Goal: Information Seeking & Learning: Compare options

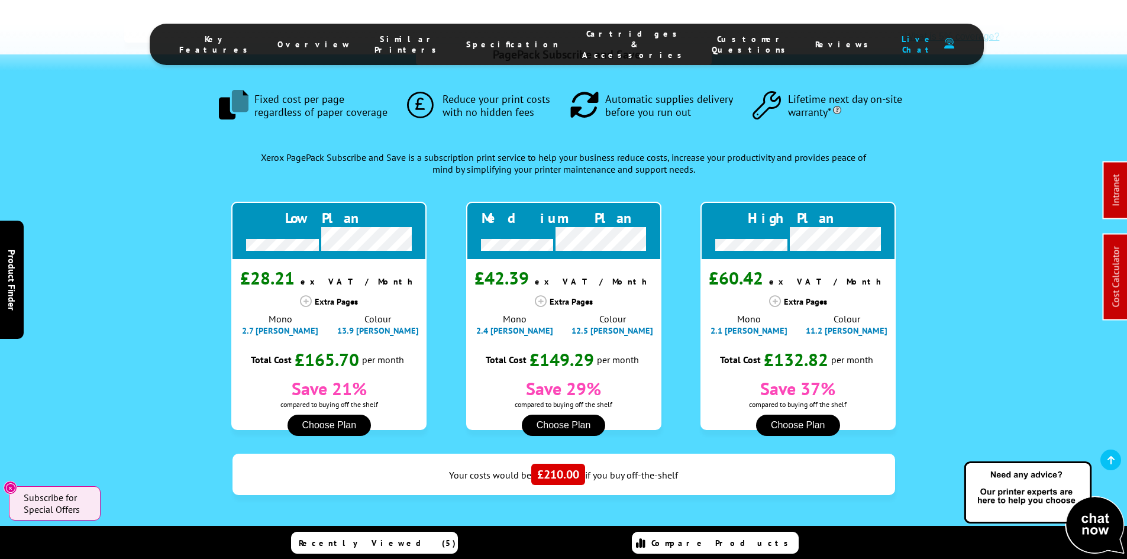
drag, startPoint x: 86, startPoint y: 343, endPoint x: 109, endPoint y: 149, distance: 196.1
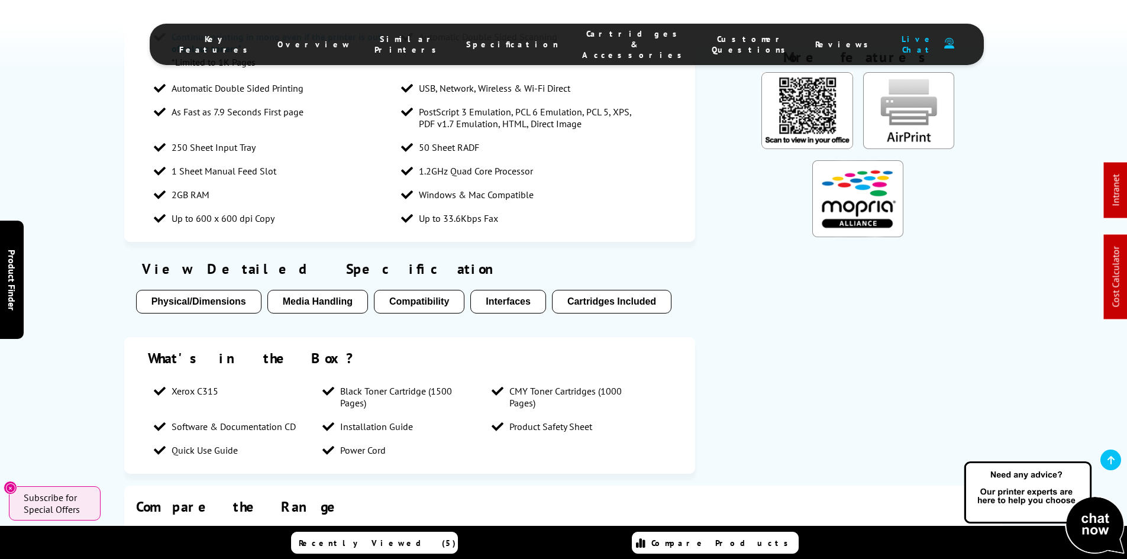
scroll to position [1716, 0]
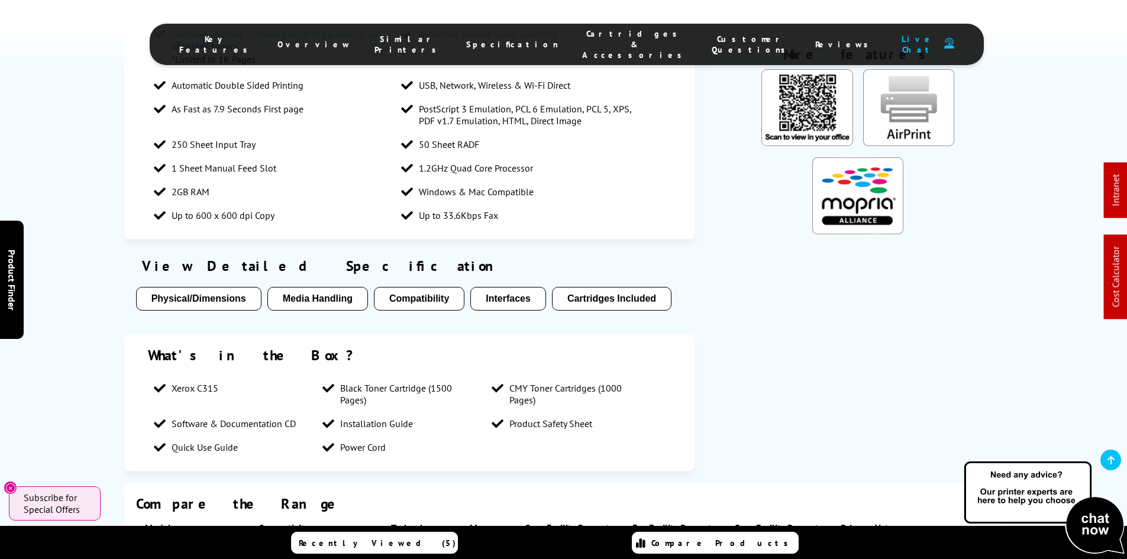
click at [64, 329] on div "Key features Print/Scan/Copy/Fax Up to 33ppm Mono Print Up to 4800 dpi Print Up…" at bounding box center [563, 208] width 1127 height 550
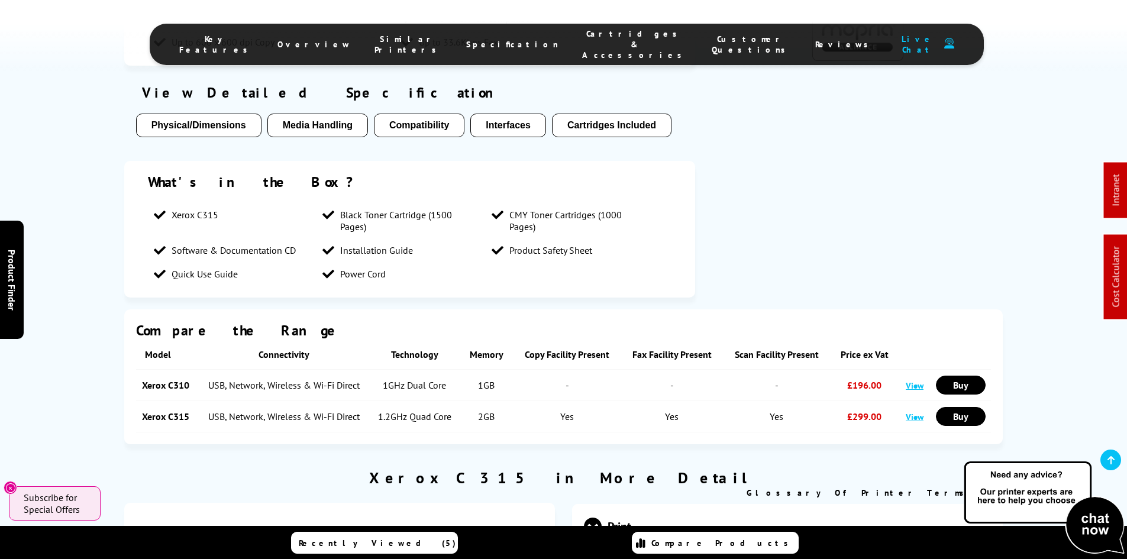
scroll to position [2012, 0]
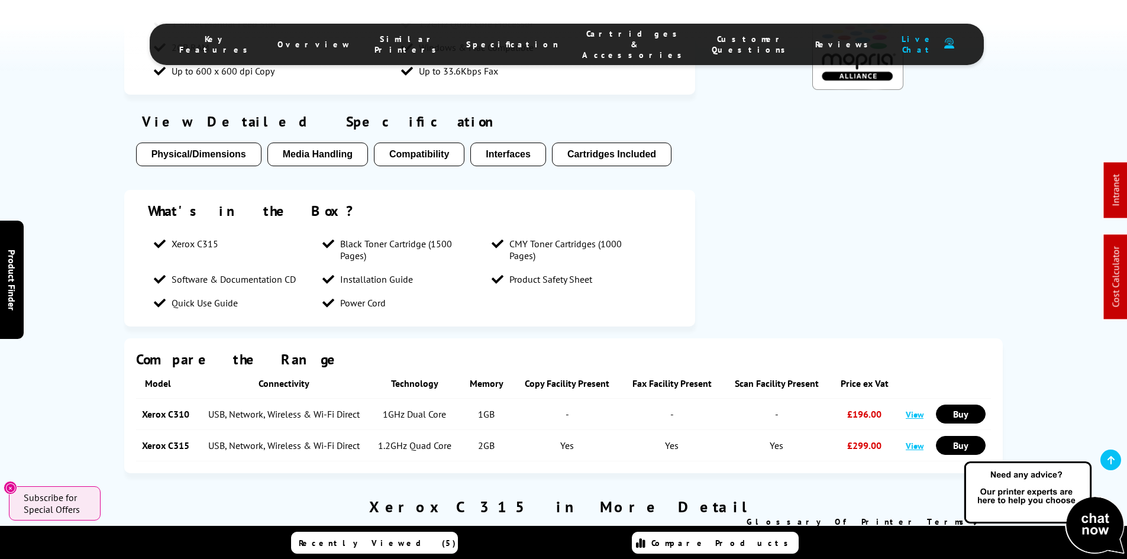
drag, startPoint x: 106, startPoint y: 373, endPoint x: 128, endPoint y: 238, distance: 137.3
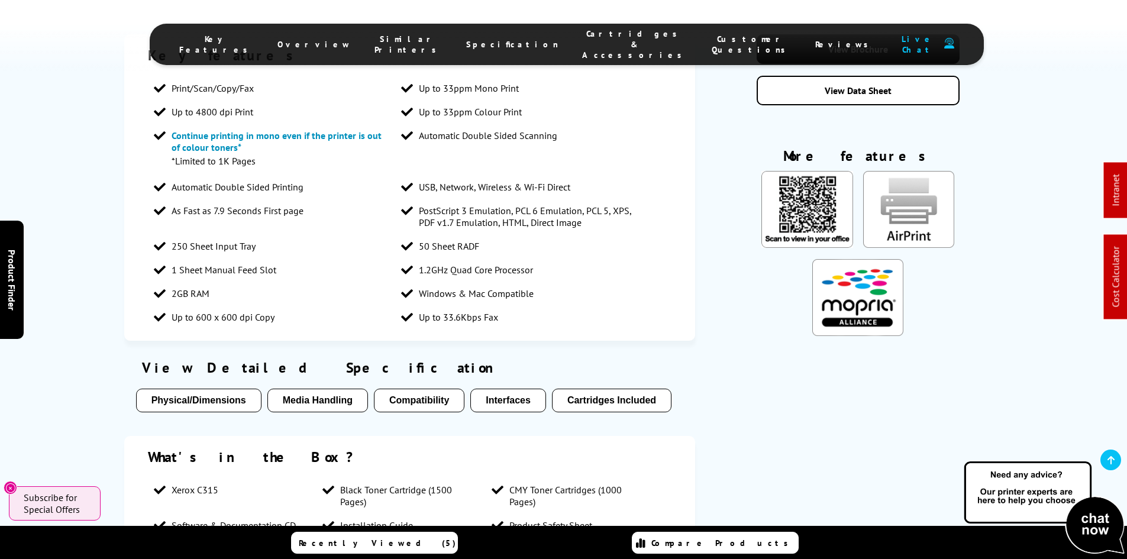
click at [588, 36] on span "Cartridges & Accessories" at bounding box center [635, 44] width 106 height 32
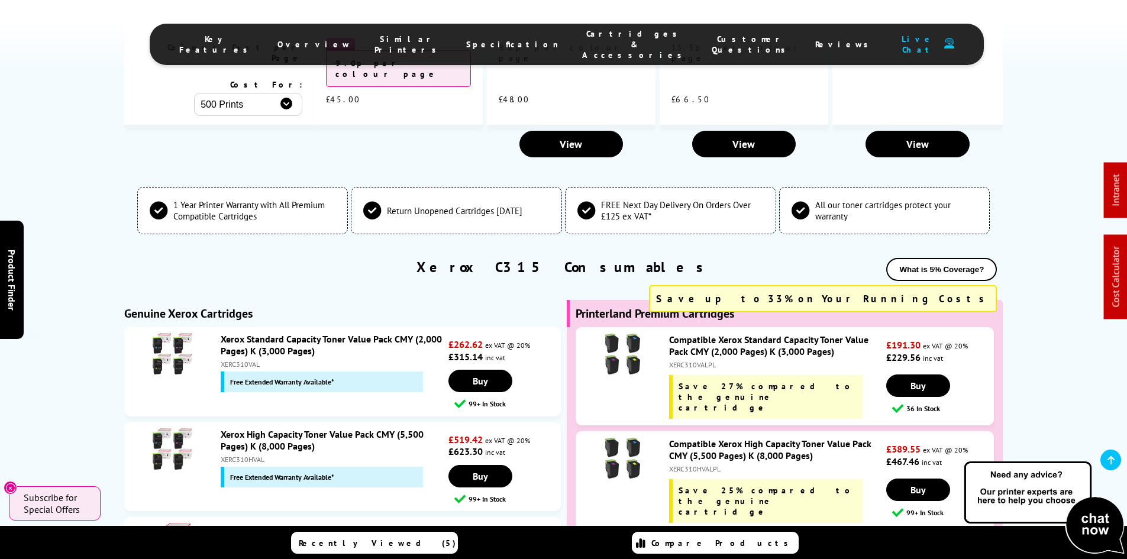
scroll to position [4171, 0]
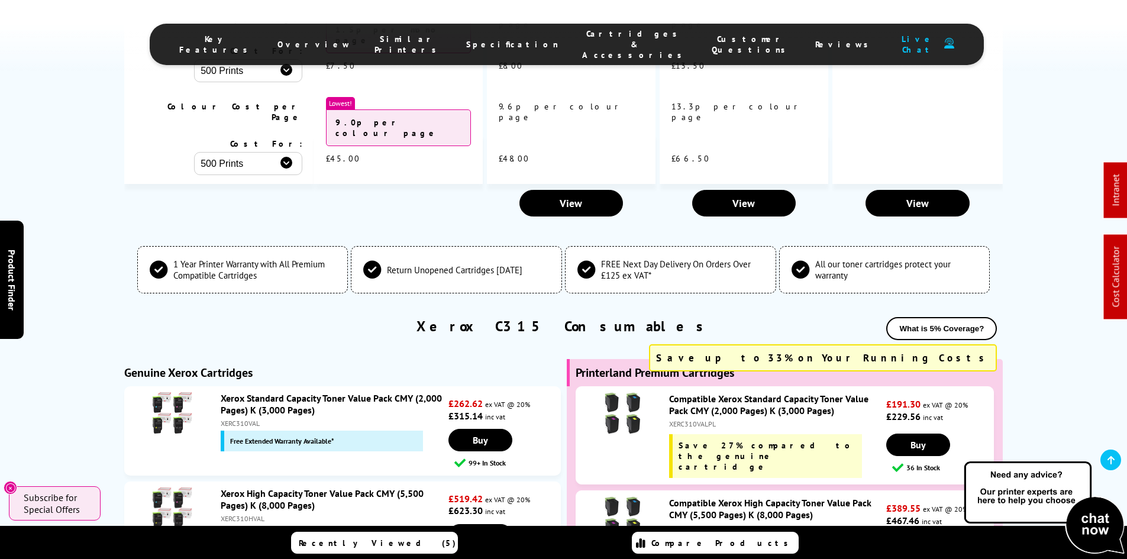
drag, startPoint x: 51, startPoint y: 264, endPoint x: 70, endPoint y: 354, distance: 91.8
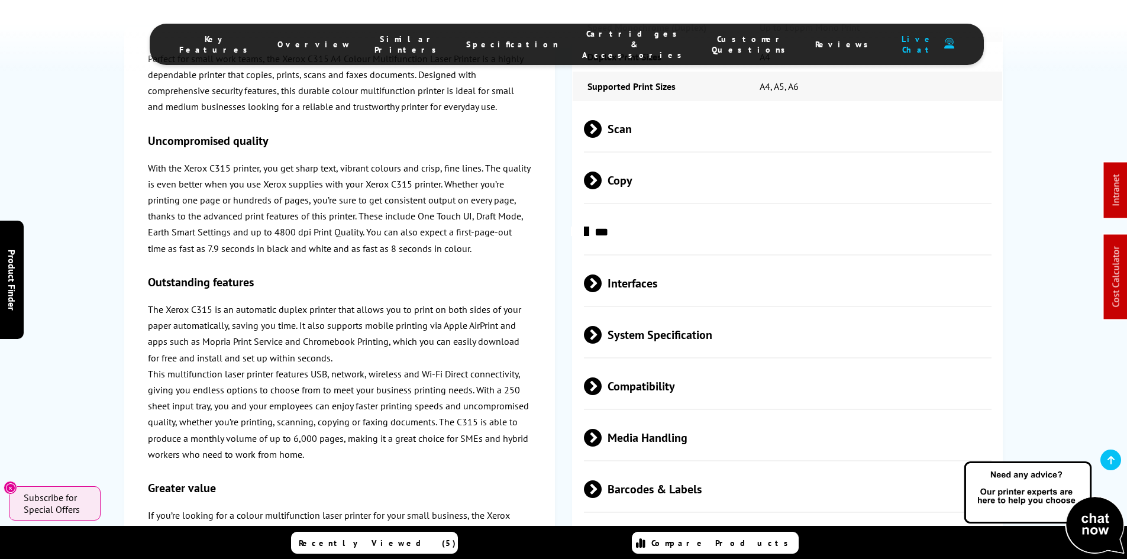
scroll to position [100, 0]
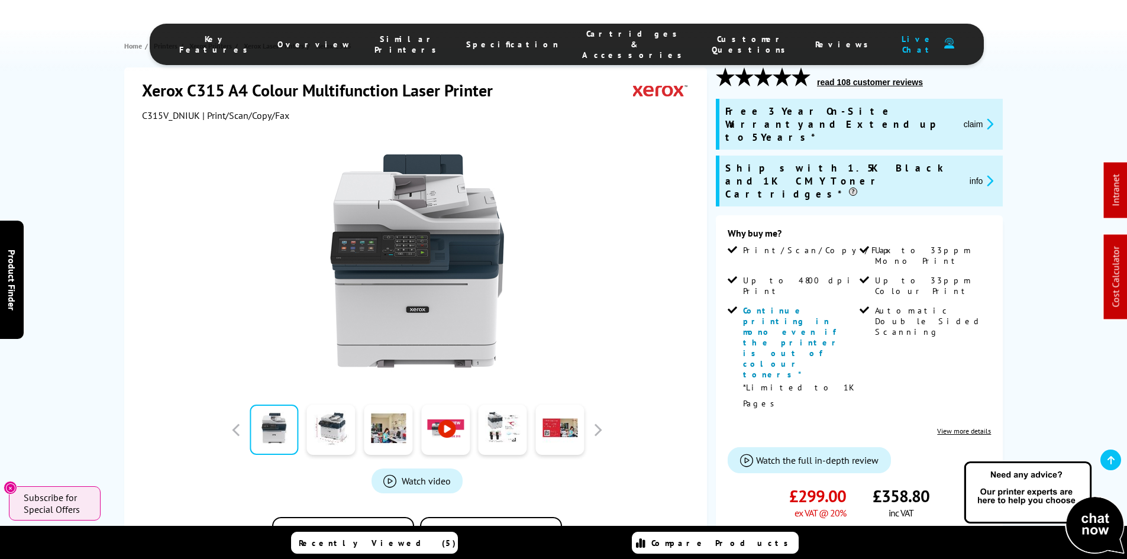
drag, startPoint x: 76, startPoint y: 383, endPoint x: 96, endPoint y: 120, distance: 264.6
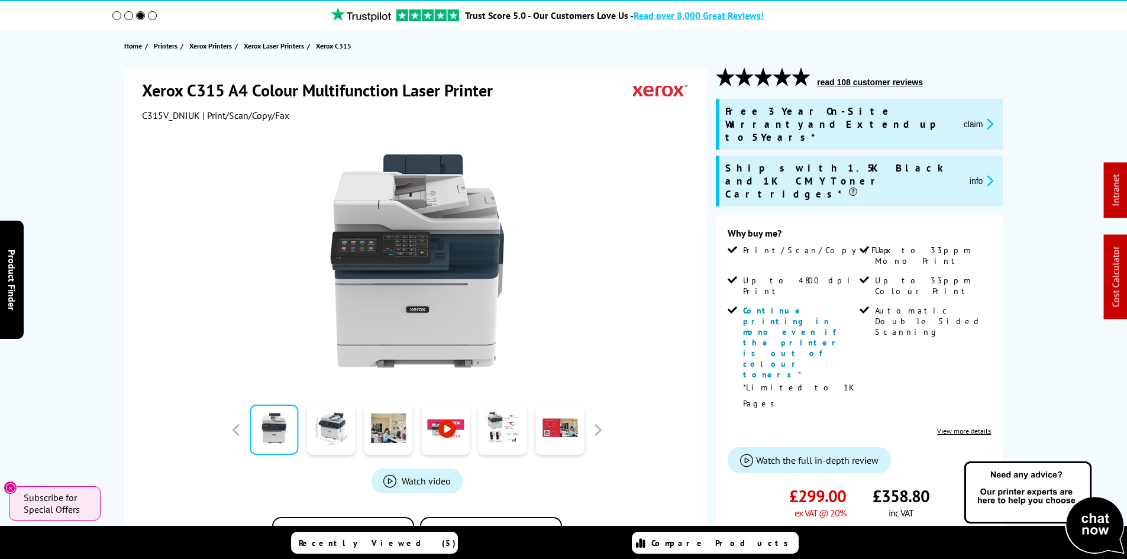
scroll to position [0, 0]
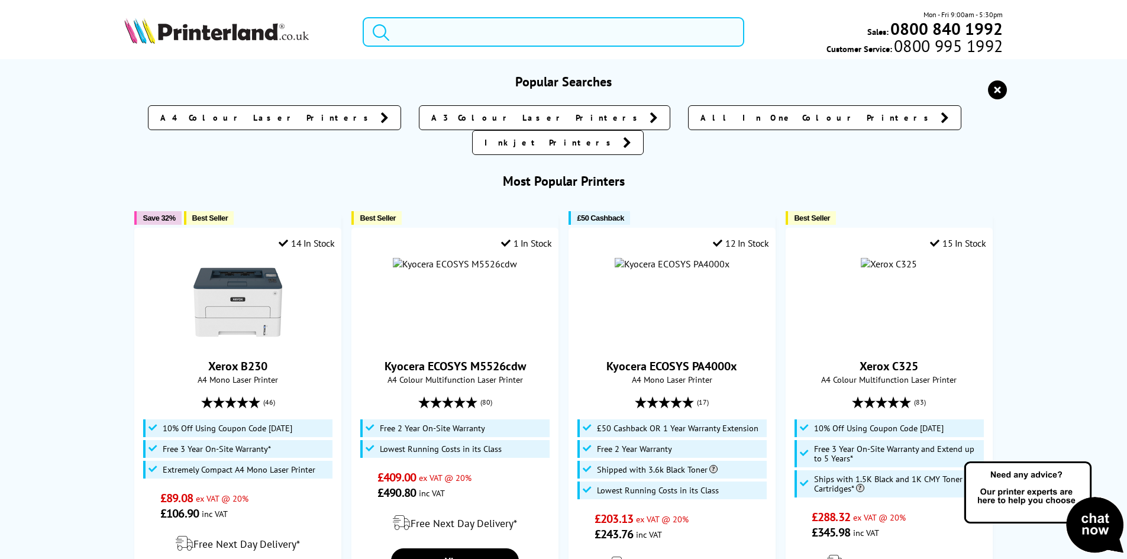
click at [439, 30] on input "search" at bounding box center [554, 32] width 382 height 30
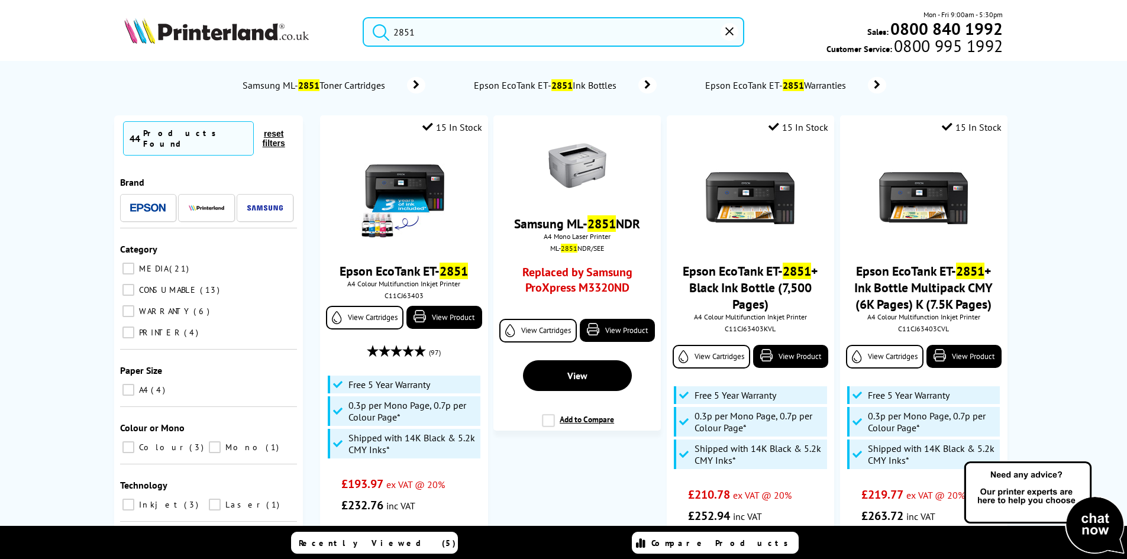
type input "2851"
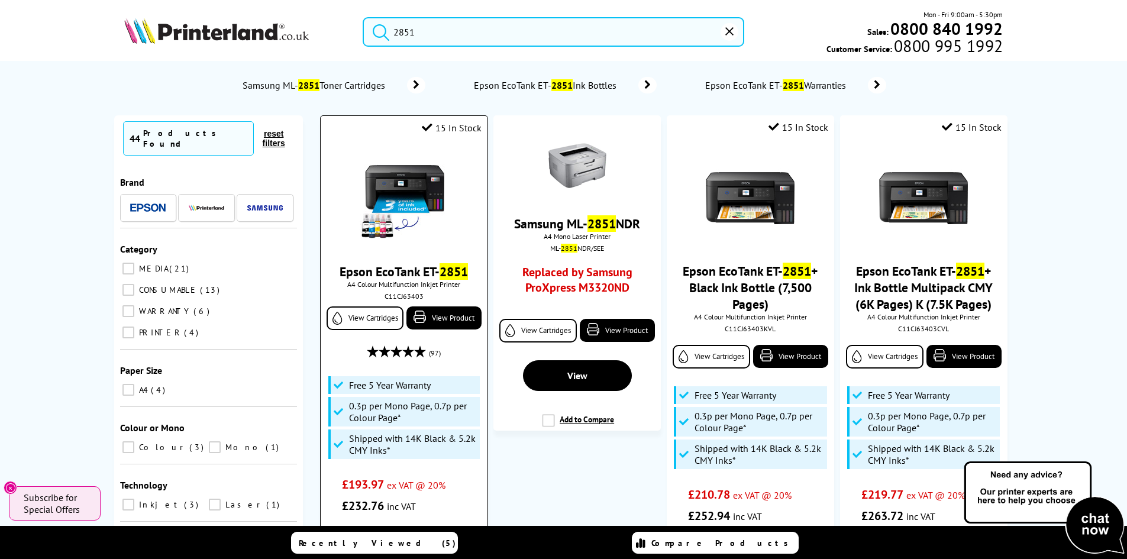
click at [437, 202] on img at bounding box center [404, 198] width 89 height 89
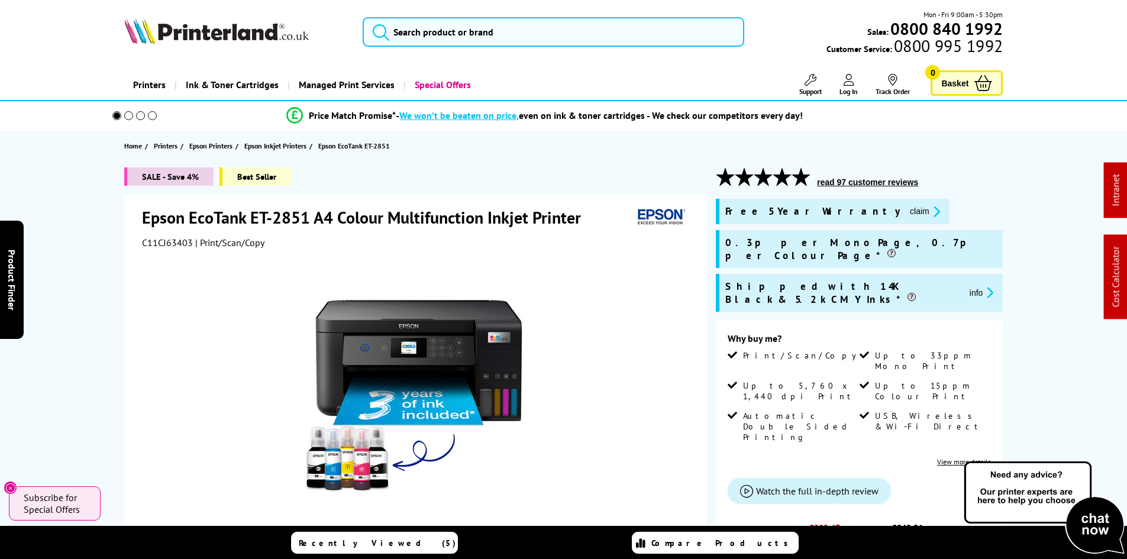
click at [108, 238] on div "SALE - Save 4% Best Seller Epson EcoTank ET-2851 A4 Colour Multifunction Inkjet…" at bounding box center [564, 500] width 947 height 667
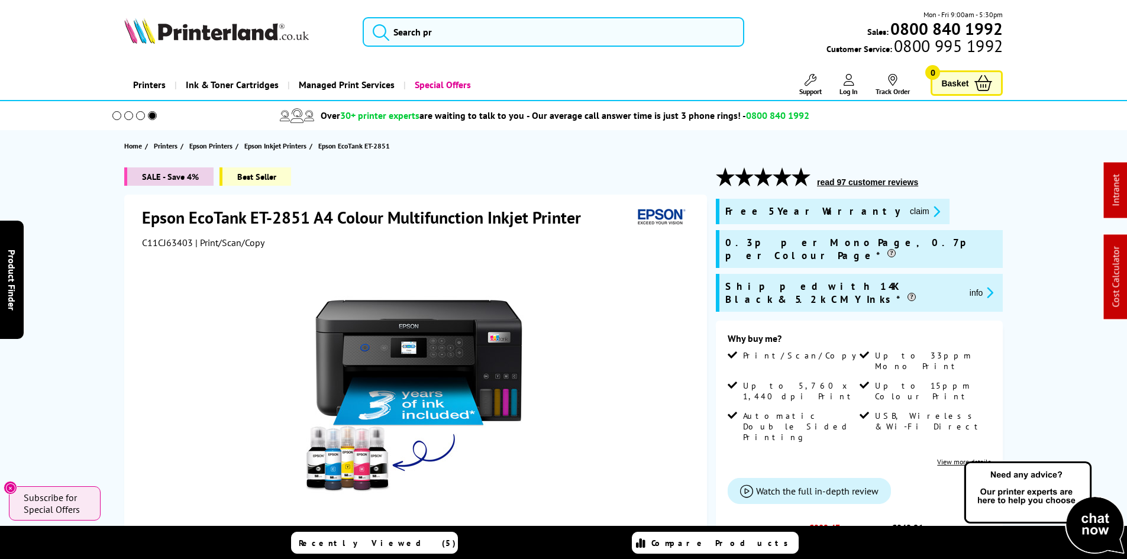
drag, startPoint x: 92, startPoint y: 293, endPoint x: 104, endPoint y: 281, distance: 16.3
click at [96, 289] on div "SALE - Save 4% Best Seller Epson EcoTank ET-2851 A4 Colour Multifunction Inkjet…" at bounding box center [564, 500] width 947 height 667
click at [97, 251] on div "SALE - Save 4% Best Seller Epson EcoTank ET-2851 A4 Colour Multifunction Inkjet…" at bounding box center [564, 500] width 947 height 667
